Goal: Transaction & Acquisition: Subscribe to service/newsletter

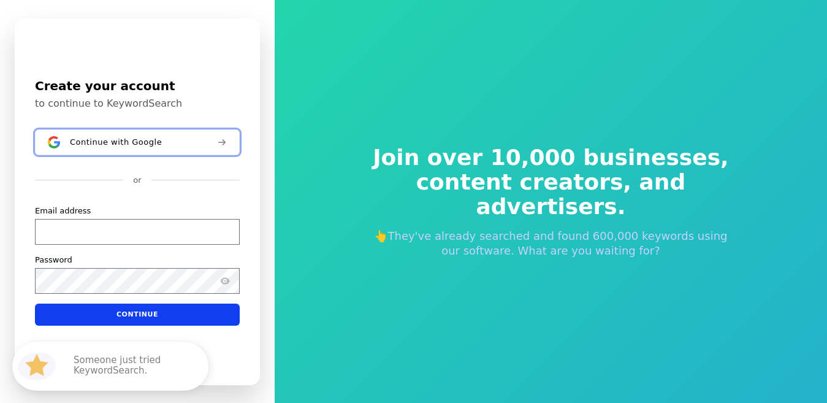
click at [122, 143] on span "Continue with Google" at bounding box center [116, 142] width 92 height 10
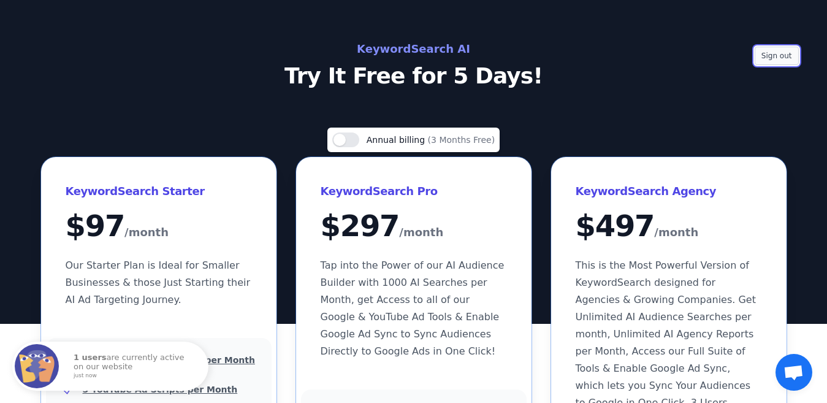
click at [787, 55] on button "Sign out" at bounding box center [776, 56] width 44 height 18
